Goal: Navigation & Orientation: Understand site structure

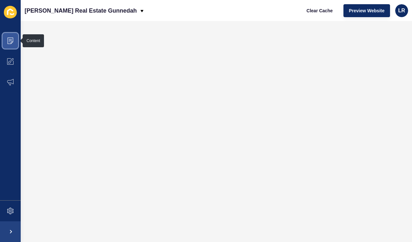
click at [12, 44] on span at bounding box center [10, 40] width 21 height 21
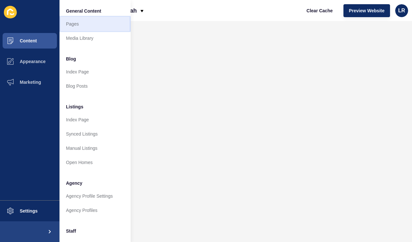
click at [101, 24] on link "Pages" at bounding box center [95, 24] width 71 height 14
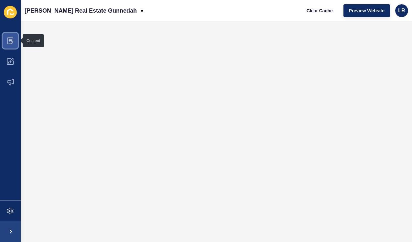
click at [13, 41] on icon at bounding box center [10, 41] width 6 height 6
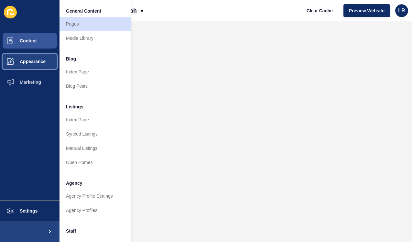
click at [39, 63] on span "Appearance" at bounding box center [22, 61] width 47 height 5
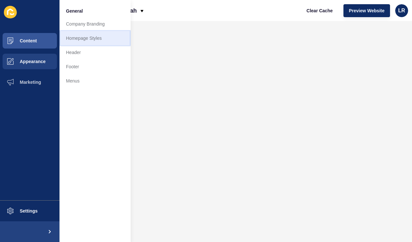
click at [113, 36] on link "Homepage Styles" at bounding box center [95, 38] width 71 height 14
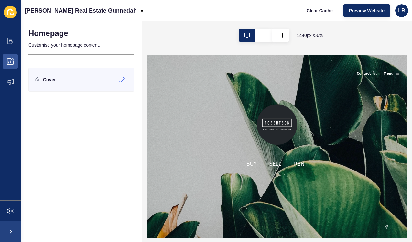
click at [102, 78] on div "Cover" at bounding box center [81, 80] width 106 height 24
click at [122, 80] on icon at bounding box center [122, 79] width 6 height 5
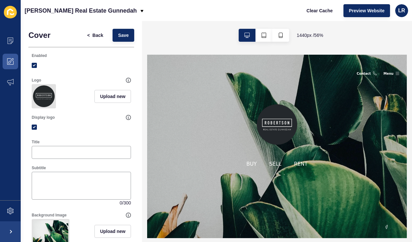
click at [391, 165] on img at bounding box center [380, 180] width 73 height 73
click at [12, 62] on icon at bounding box center [10, 61] width 6 height 6
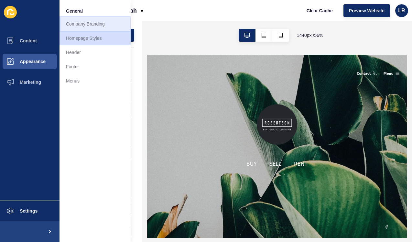
click at [75, 25] on link "Company Branding" at bounding box center [95, 24] width 71 height 14
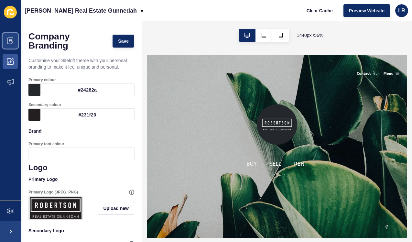
click at [14, 43] on span at bounding box center [10, 40] width 21 height 21
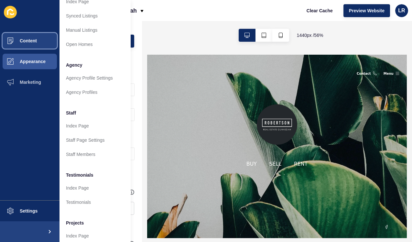
scroll to position [137, 0]
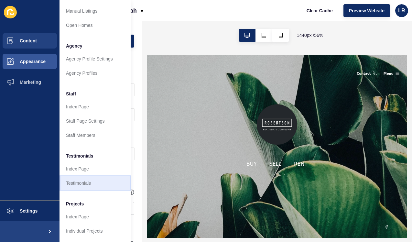
click at [86, 181] on link "Testimonials" at bounding box center [95, 183] width 71 height 14
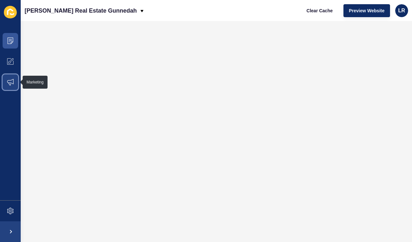
click at [12, 82] on icon at bounding box center [10, 82] width 6 height 6
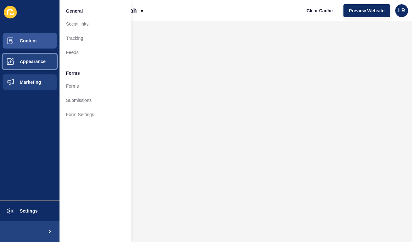
click at [40, 62] on span "Appearance" at bounding box center [22, 61] width 47 height 5
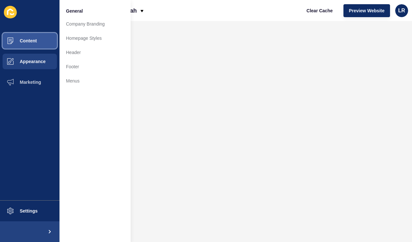
click at [37, 39] on button "Content" at bounding box center [30, 40] width 60 height 21
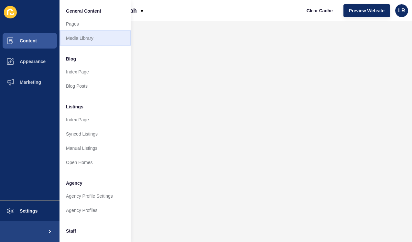
click at [87, 39] on link "Media Library" at bounding box center [95, 38] width 71 height 14
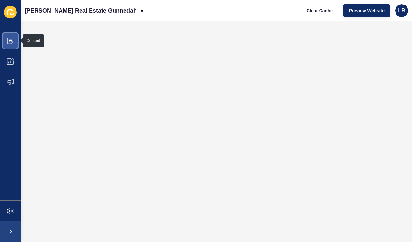
click at [12, 39] on icon at bounding box center [10, 41] width 6 height 6
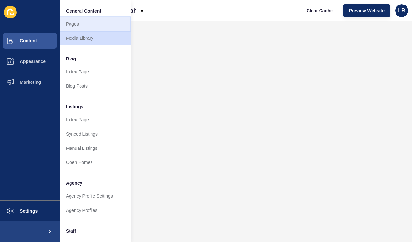
click at [81, 26] on link "Pages" at bounding box center [95, 24] width 71 height 14
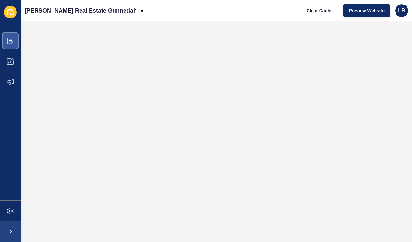
click at [10, 41] on icon at bounding box center [10, 41] width 6 height 6
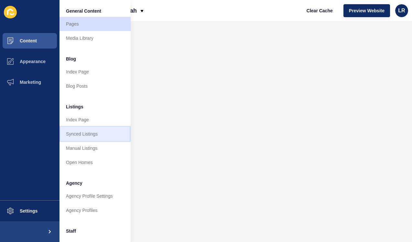
click at [91, 137] on link "Synced Listings" at bounding box center [95, 134] width 71 height 14
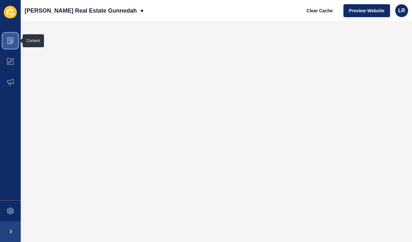
click at [13, 40] on icon at bounding box center [10, 41] width 6 height 6
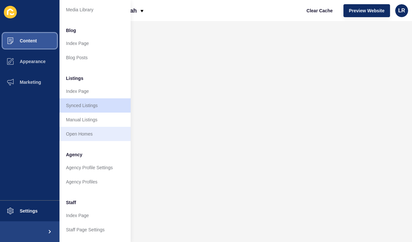
scroll to position [29, 0]
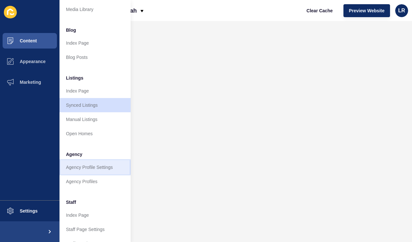
click at [85, 168] on link "Agency Profile Settings" at bounding box center [95, 167] width 71 height 14
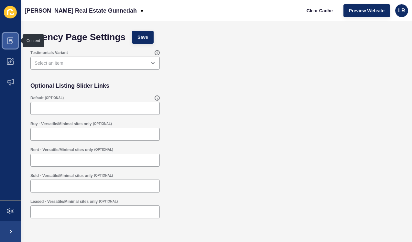
click at [10, 39] on icon at bounding box center [10, 39] width 3 height 0
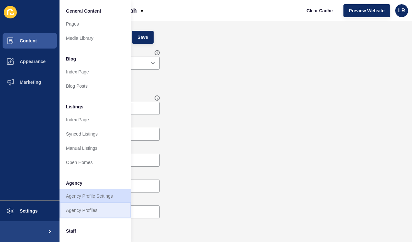
click at [100, 213] on link "Agency Profiles" at bounding box center [95, 210] width 71 height 14
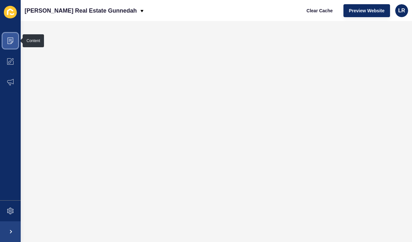
click at [11, 39] on icon at bounding box center [10, 41] width 6 height 6
click at [12, 42] on icon at bounding box center [10, 41] width 6 height 6
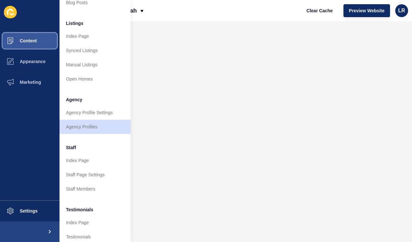
scroll to position [94, 0]
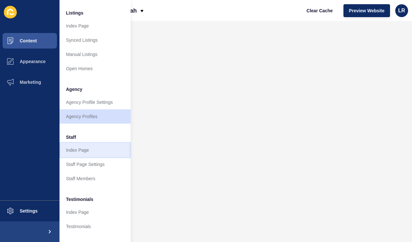
click at [94, 152] on link "Index Page" at bounding box center [95, 150] width 71 height 14
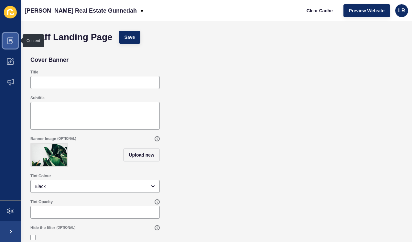
click at [9, 40] on icon at bounding box center [10, 40] width 3 height 0
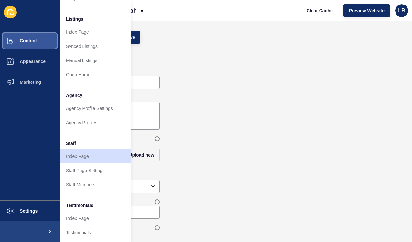
scroll to position [88, 0]
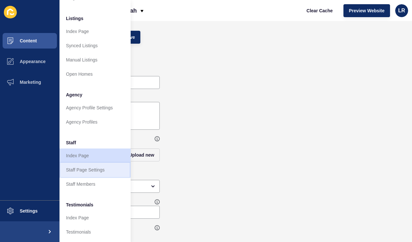
click at [94, 171] on link "Staff Page Settings" at bounding box center [95, 170] width 71 height 14
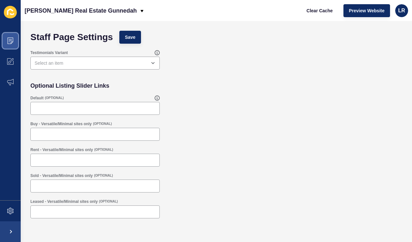
click at [11, 39] on icon at bounding box center [10, 39] width 3 height 0
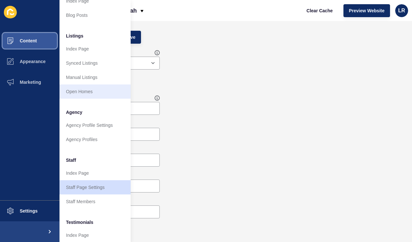
scroll to position [137, 0]
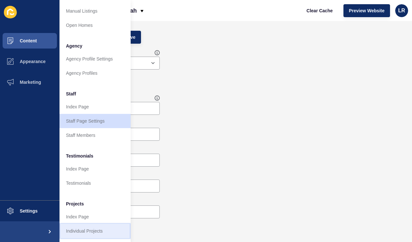
click at [110, 229] on link "Individual Projects" at bounding box center [95, 231] width 71 height 14
